Goal: Use online tool/utility: Utilize a website feature to perform a specific function

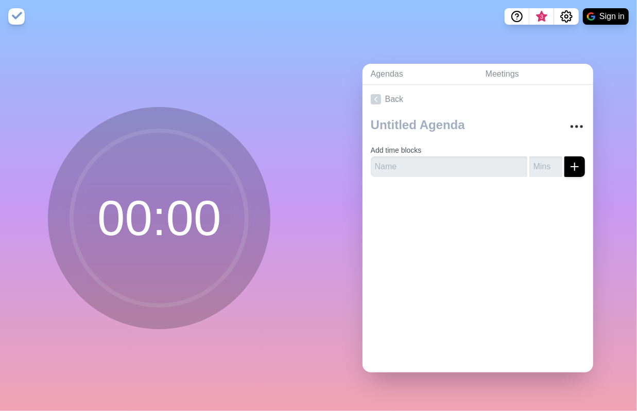
click at [152, 216] on circle at bounding box center [159, 218] width 175 height 175
click at [402, 161] on input "text" at bounding box center [449, 167] width 157 height 21
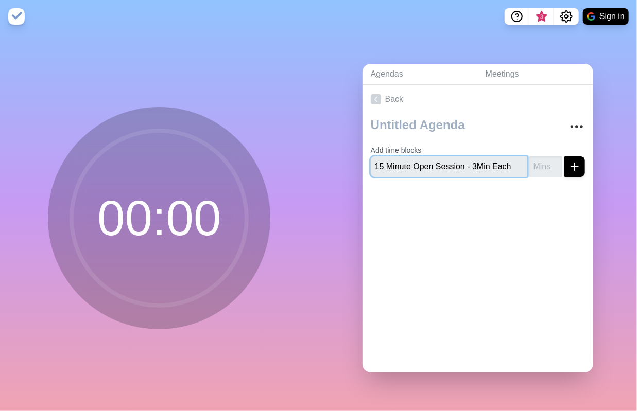
type input "15 Minute Open Session - 3Min Each"
click at [575, 163] on line "submit" at bounding box center [575, 166] width 0 height 7
click at [542, 157] on input "1" at bounding box center [545, 167] width 33 height 21
click at [542, 157] on input "2" at bounding box center [545, 167] width 33 height 21
type input "3"
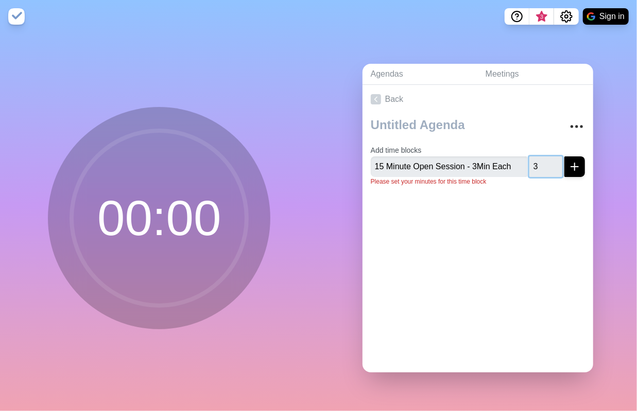
click at [542, 157] on input "3" at bounding box center [545, 167] width 33 height 21
click at [571, 167] on line "submit" at bounding box center [574, 167] width 7 height 0
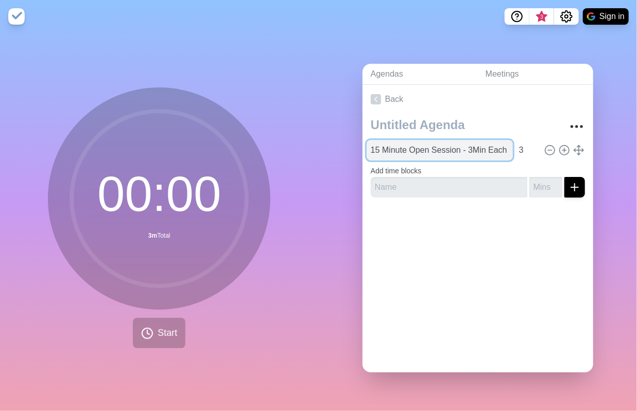
click at [471, 149] on input "15 Minute Open Session - 3Min Each" at bounding box center [440, 150] width 146 height 21
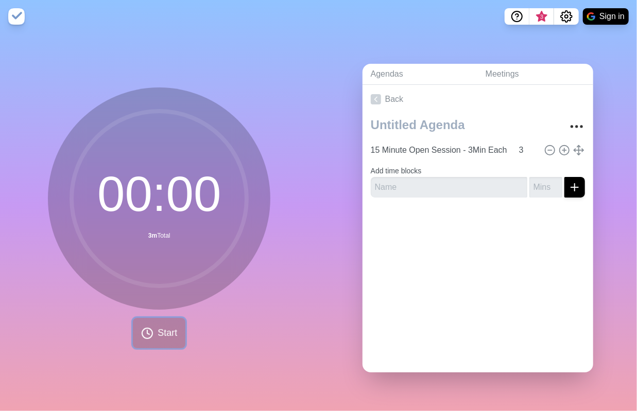
click at [165, 332] on span "Start" at bounding box center [168, 333] width 20 height 14
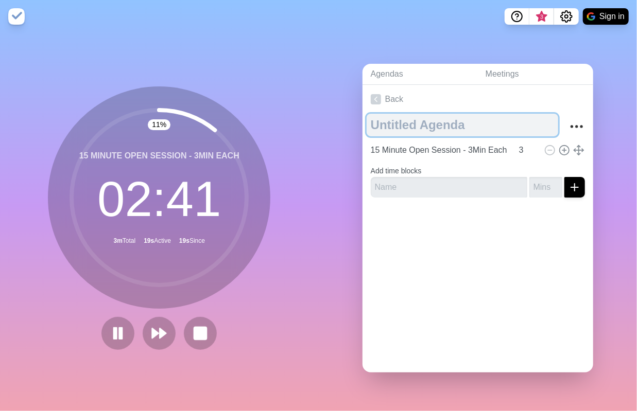
click at [424, 119] on textarea at bounding box center [463, 125] width 192 height 23
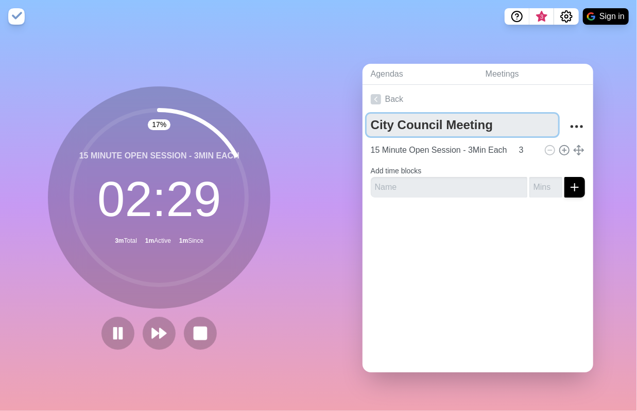
type textarea "City Council Meeting"
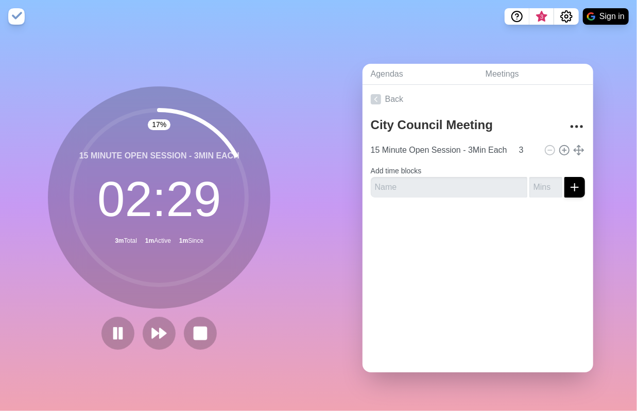
click at [412, 258] on div "Back City Council Meeting 15 Minute Open Session - 3Min Each 3 Add time blocks" at bounding box center [477, 229] width 231 height 288
drag, startPoint x: 240, startPoint y: 195, endPoint x: 190, endPoint y: 257, distance: 80.6
click at [223, 223] on circle at bounding box center [159, 197] width 175 height 175
click at [72, 168] on circle at bounding box center [159, 197] width 175 height 175
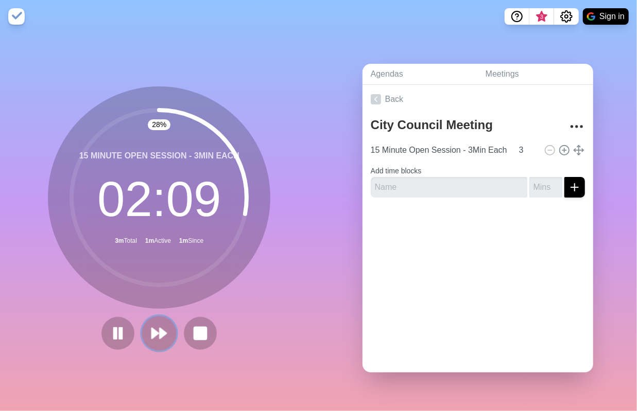
click at [152, 331] on polygon at bounding box center [155, 333] width 7 height 10
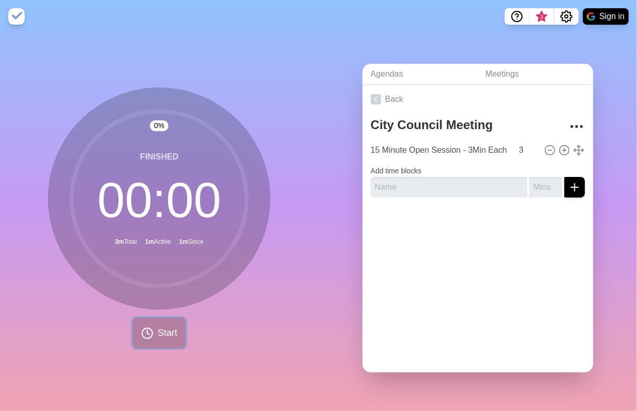
click at [158, 329] on span "Start" at bounding box center [168, 333] width 20 height 14
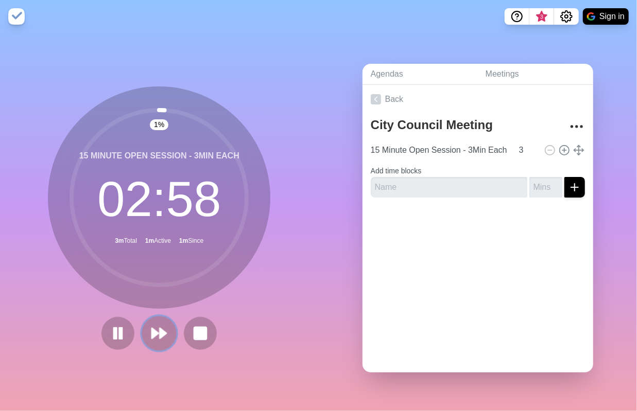
click at [154, 328] on polygon at bounding box center [155, 333] width 7 height 10
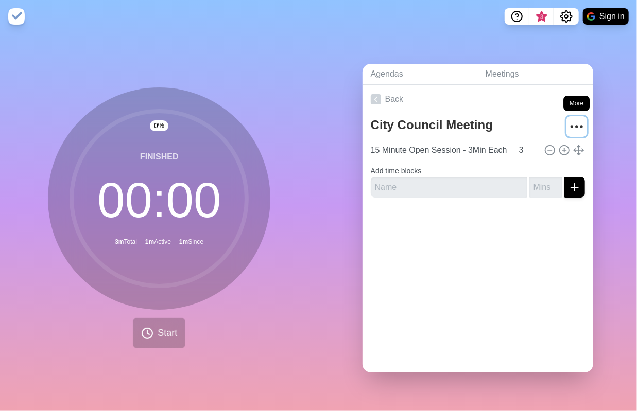
click at [568, 124] on icon "More" at bounding box center [576, 126] width 16 height 16
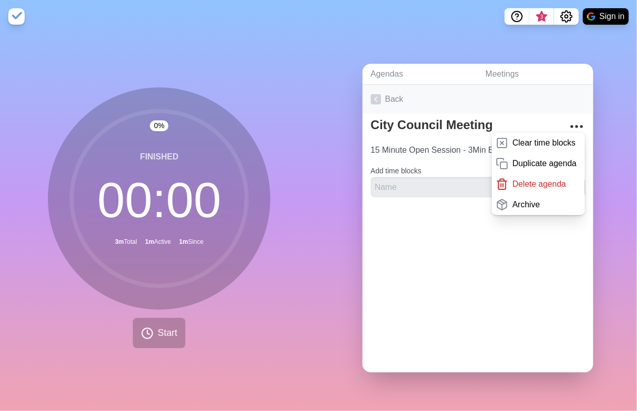
click at [522, 102] on link "Back" at bounding box center [477, 99] width 231 height 29
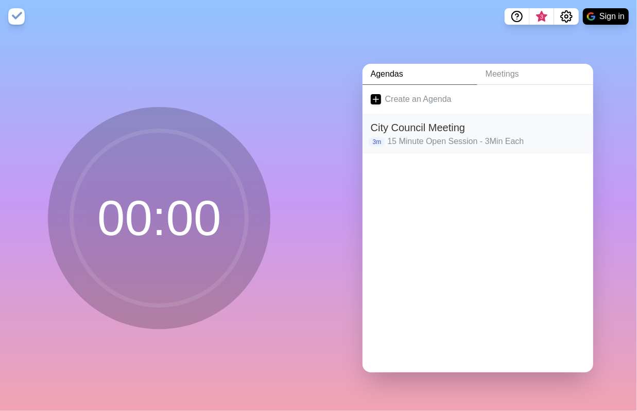
click at [476, 135] on p "15 Minute Open Session - 3Min Each" at bounding box center [485, 141] width 197 height 12
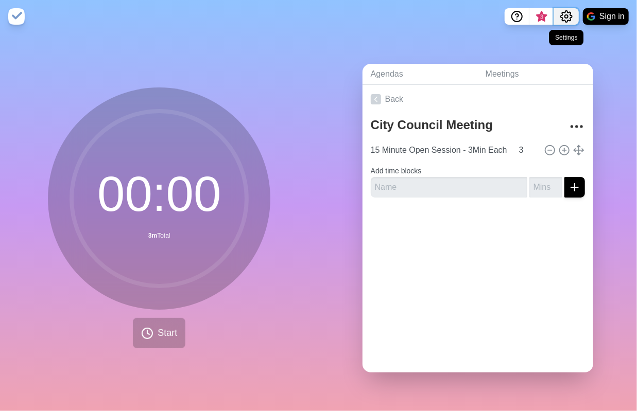
click at [564, 15] on icon "Settings" at bounding box center [566, 16] width 12 height 12
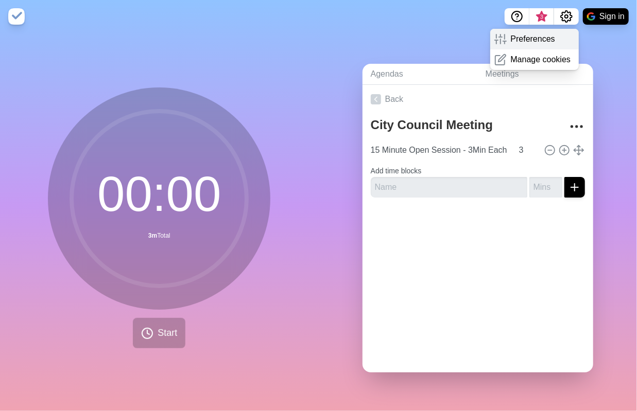
click at [550, 41] on p "Preferences" at bounding box center [533, 39] width 44 height 12
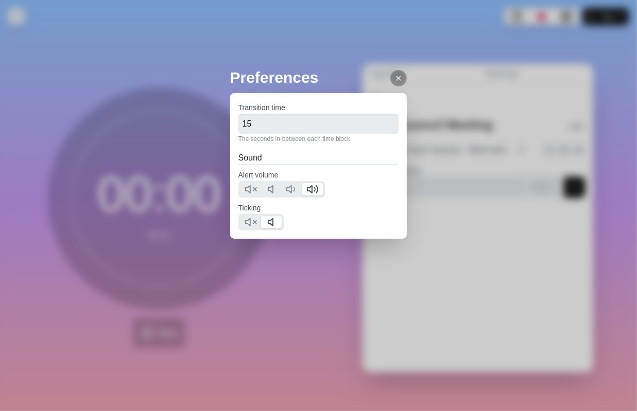
click at [396, 77] on line at bounding box center [398, 78] width 4 height 4
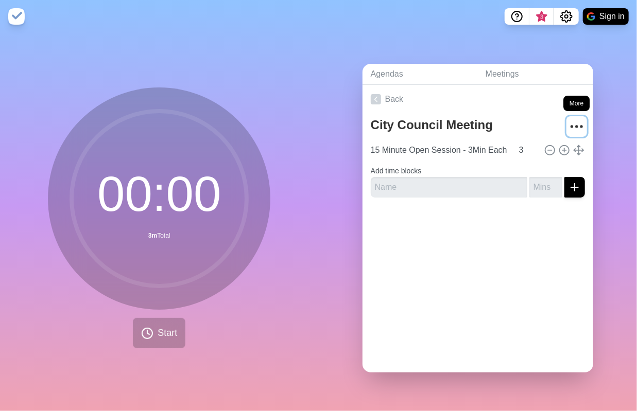
click at [568, 125] on icon "More" at bounding box center [576, 126] width 16 height 16
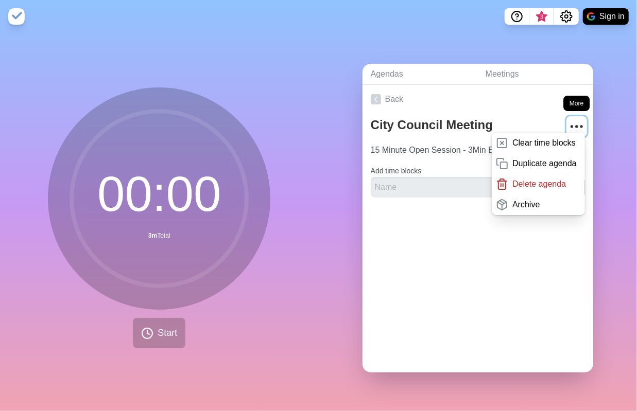
click at [571, 126] on circle "More" at bounding box center [572, 127] width 2 height 2
